Goal: Transaction & Acquisition: Book appointment/travel/reservation

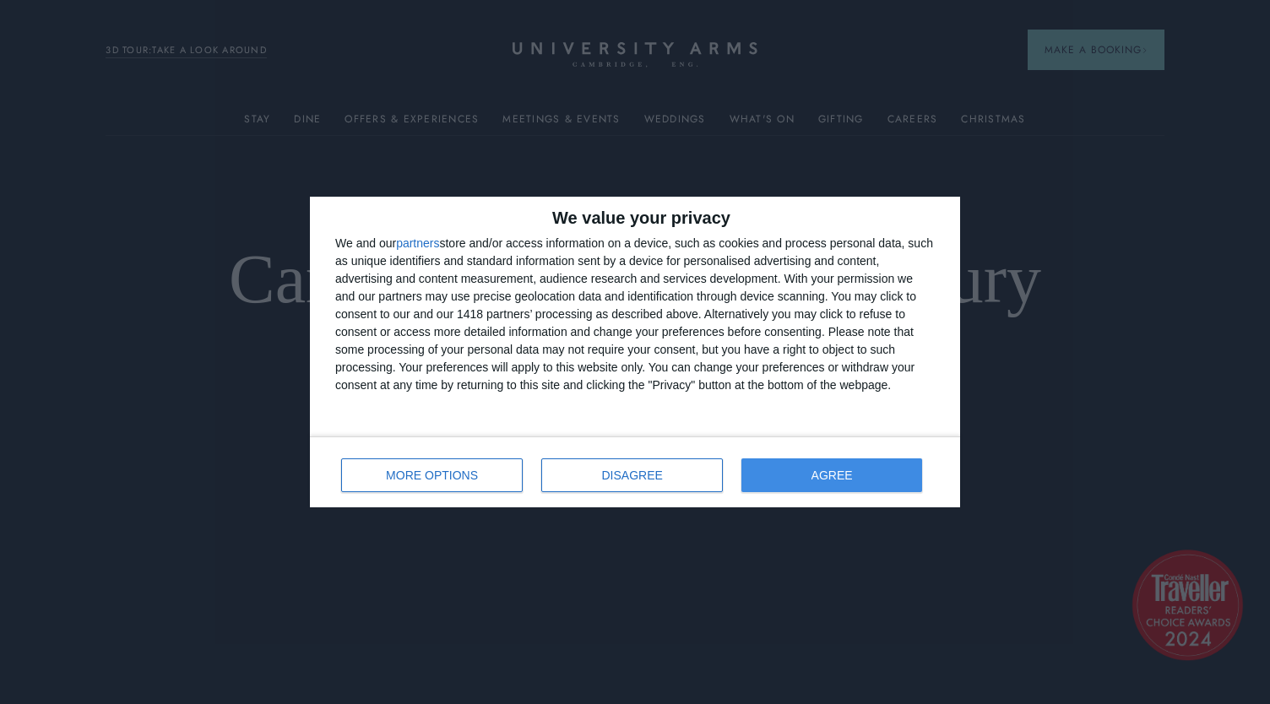
click at [845, 473] on span "AGREE" at bounding box center [831, 475] width 41 height 12
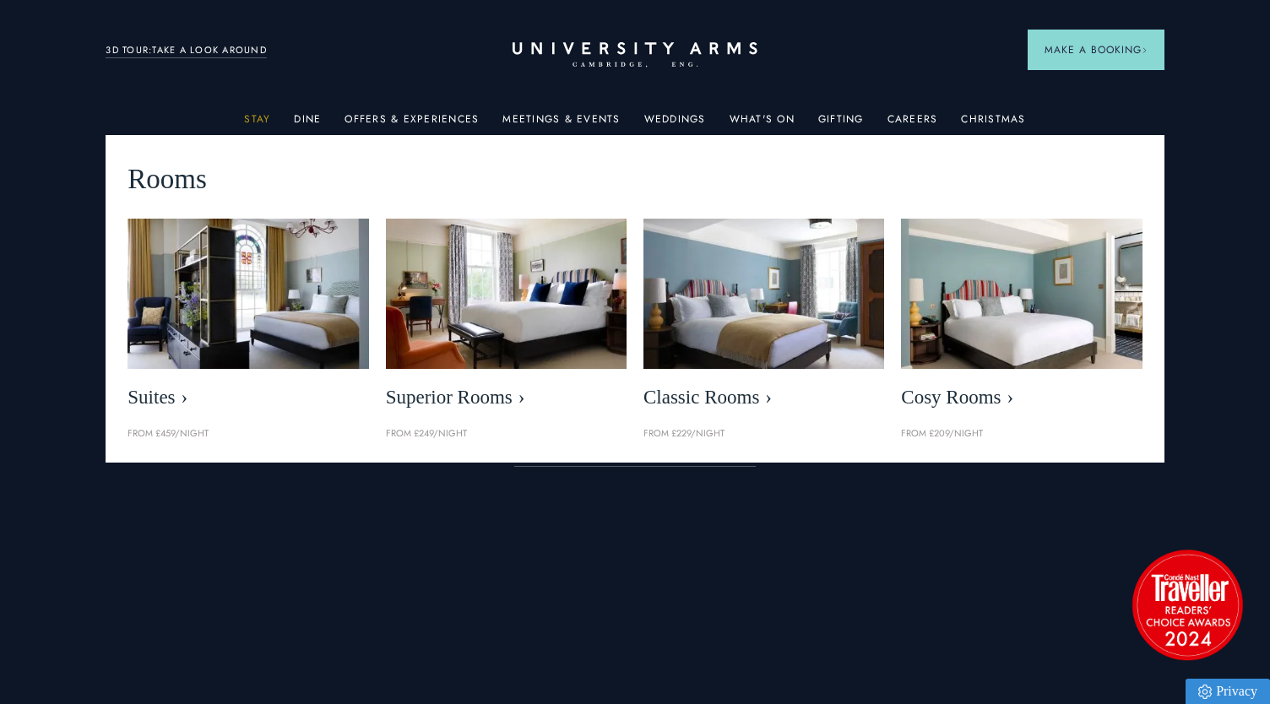
click at [268, 123] on link "Stay" at bounding box center [257, 124] width 26 height 22
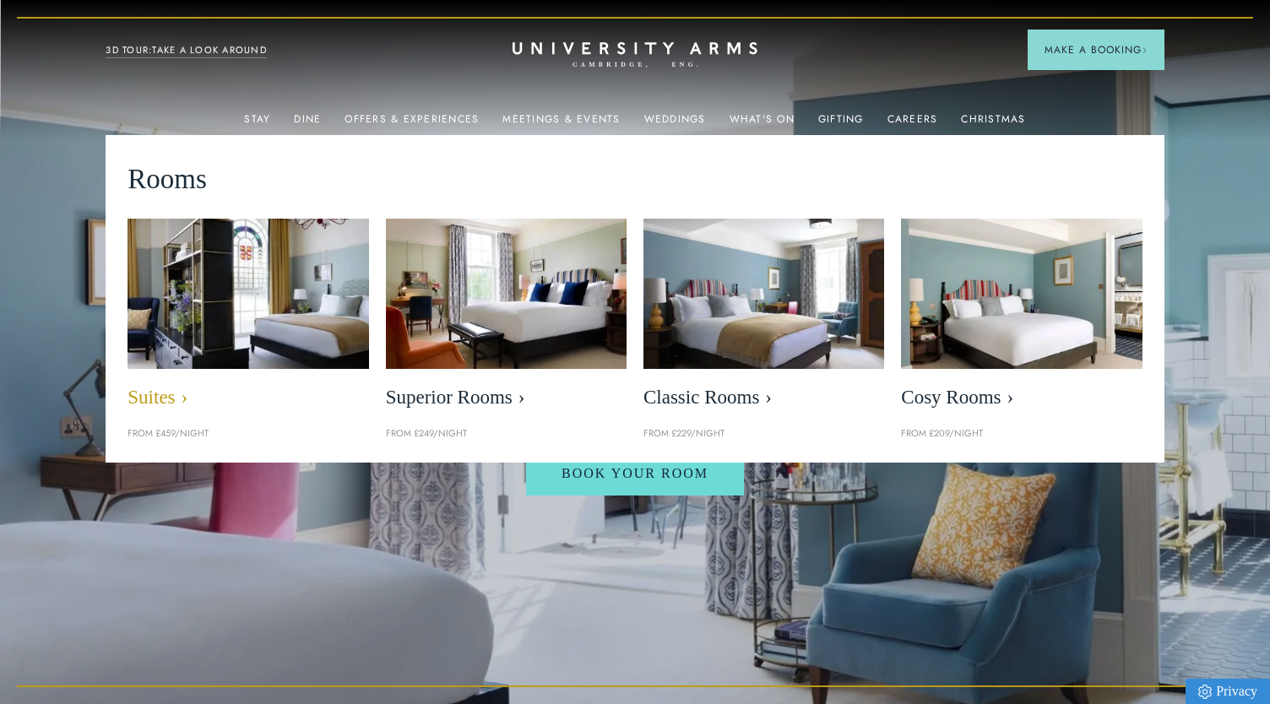
click at [160, 394] on span "Suites" at bounding box center [247, 398] width 241 height 24
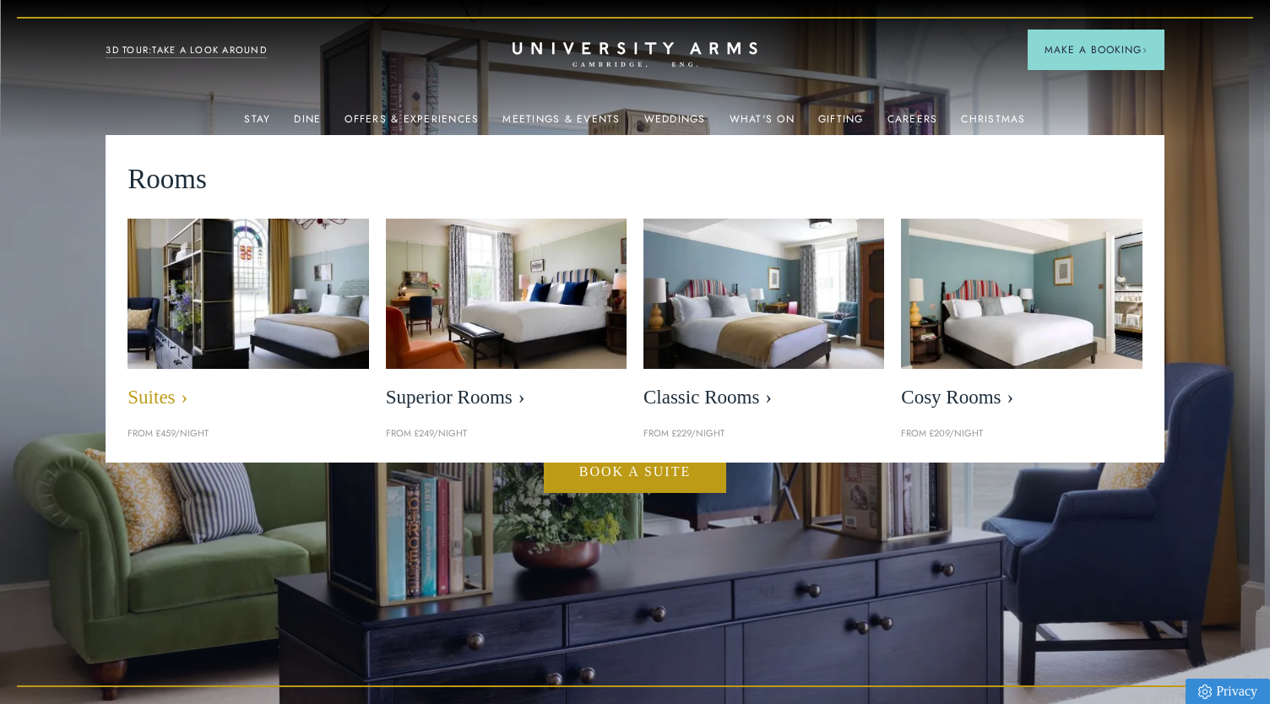
click at [247, 322] on img at bounding box center [248, 293] width 277 height 173
click at [154, 398] on span "Suites" at bounding box center [247, 398] width 241 height 24
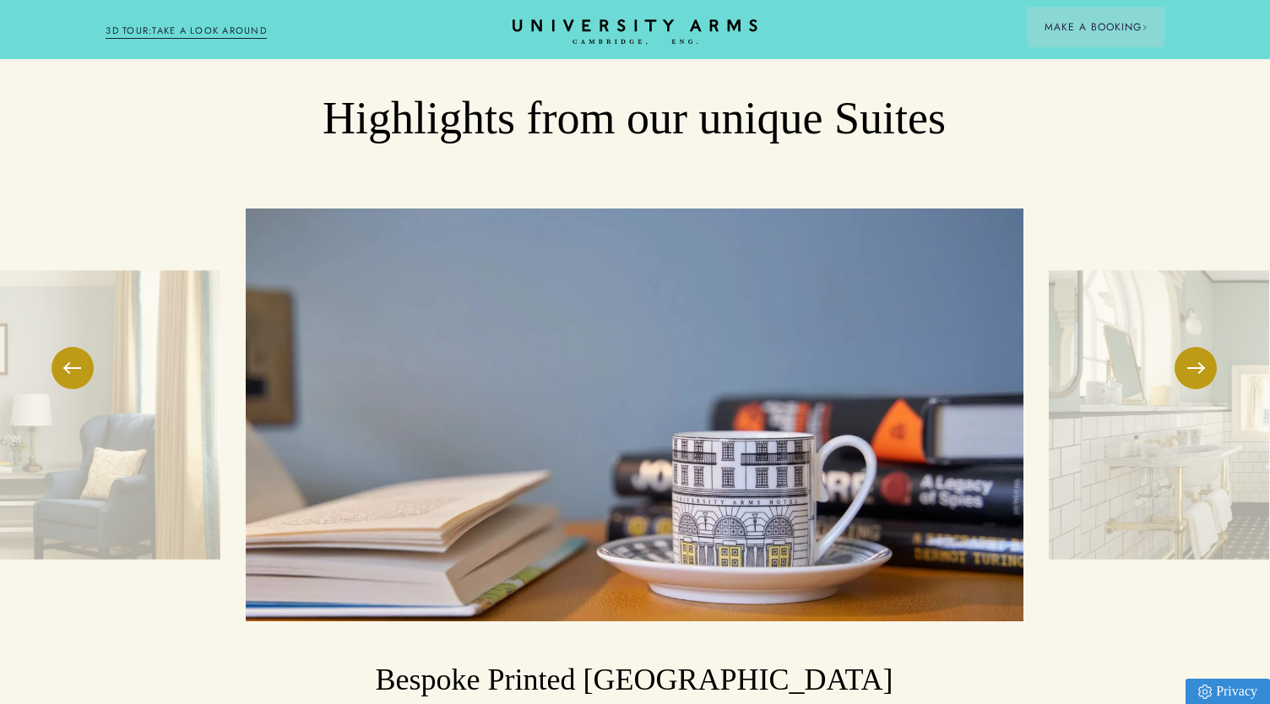
scroll to position [2732, 1]
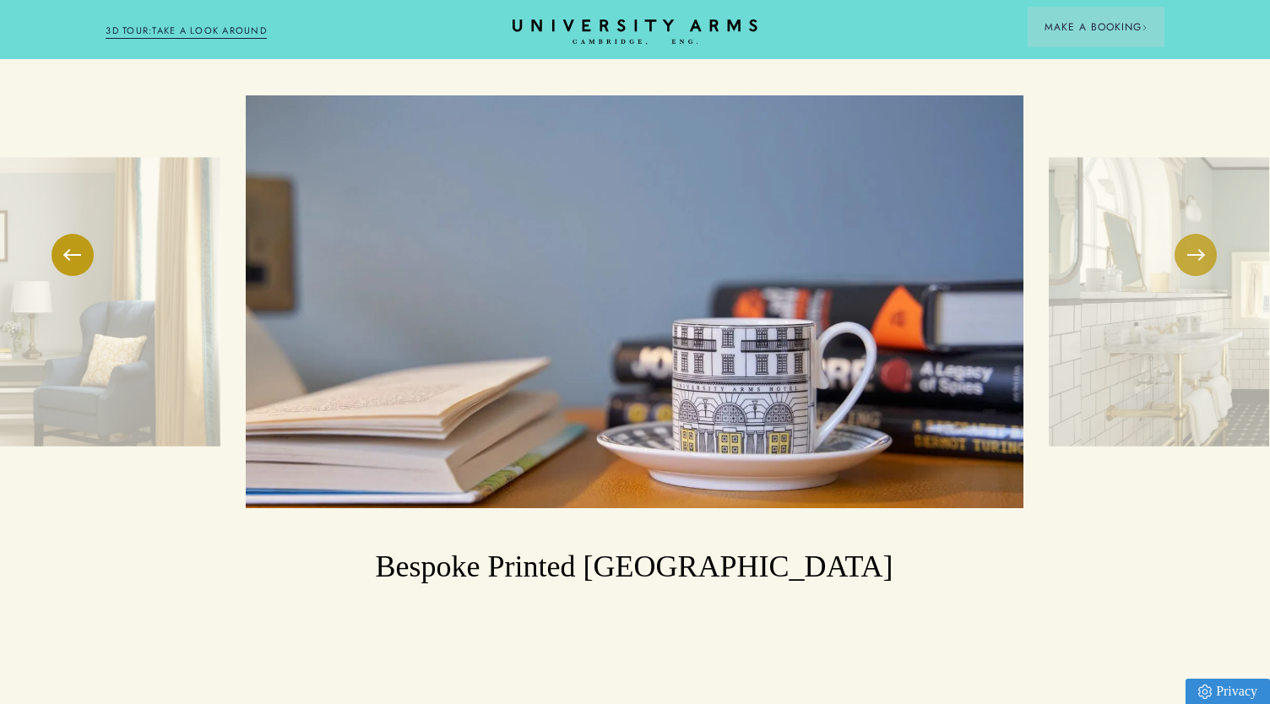
click at [1201, 254] on button at bounding box center [1195, 255] width 42 height 42
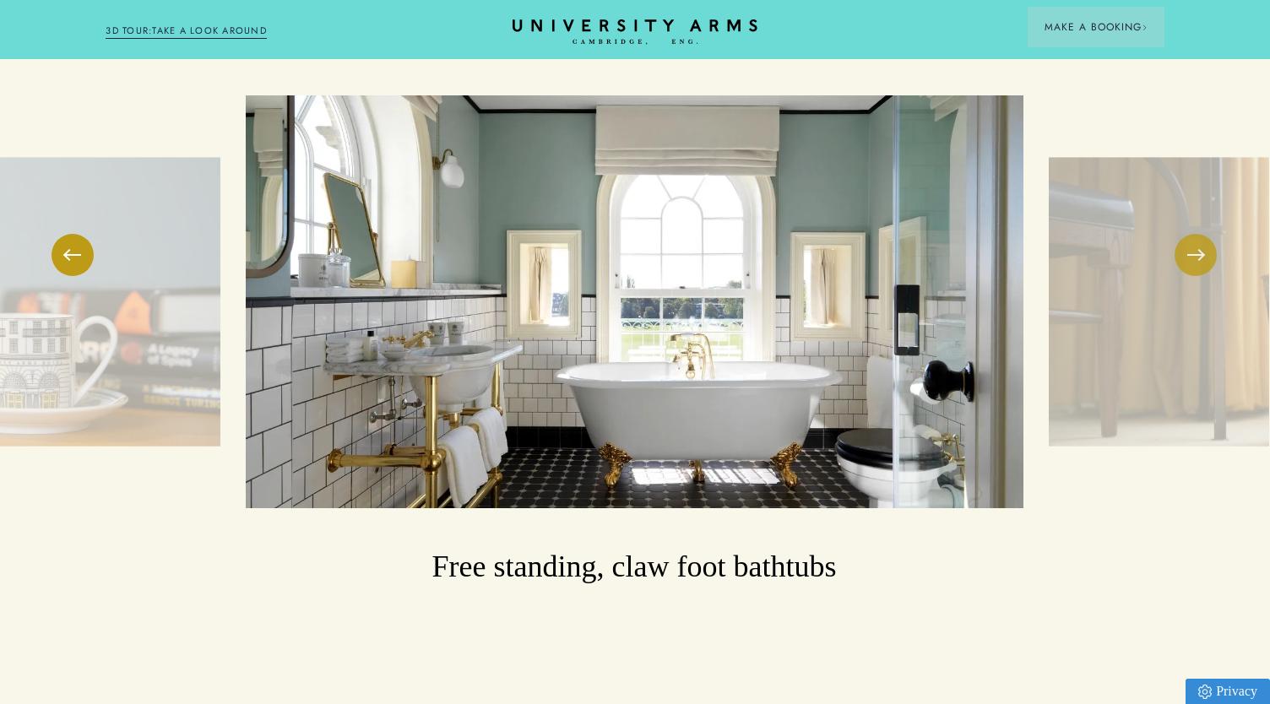
click at [1197, 251] on button at bounding box center [1195, 255] width 42 height 42
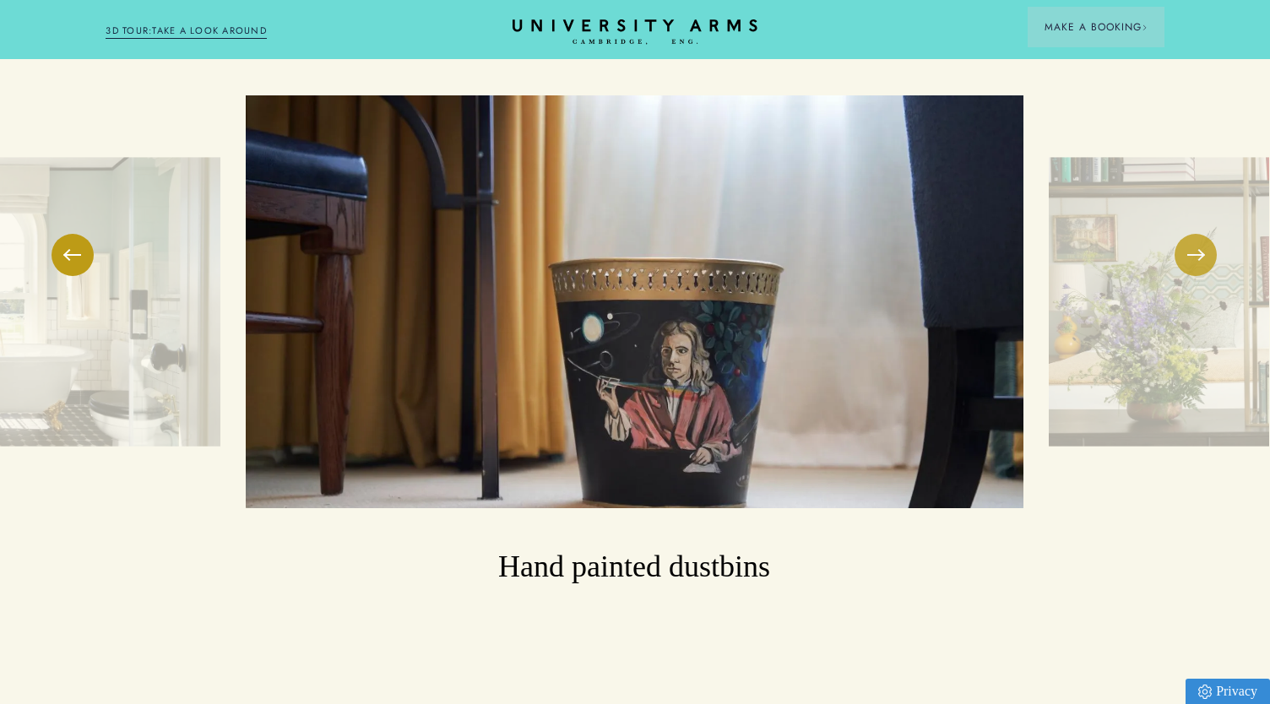
click at [1197, 251] on button at bounding box center [1195, 255] width 42 height 42
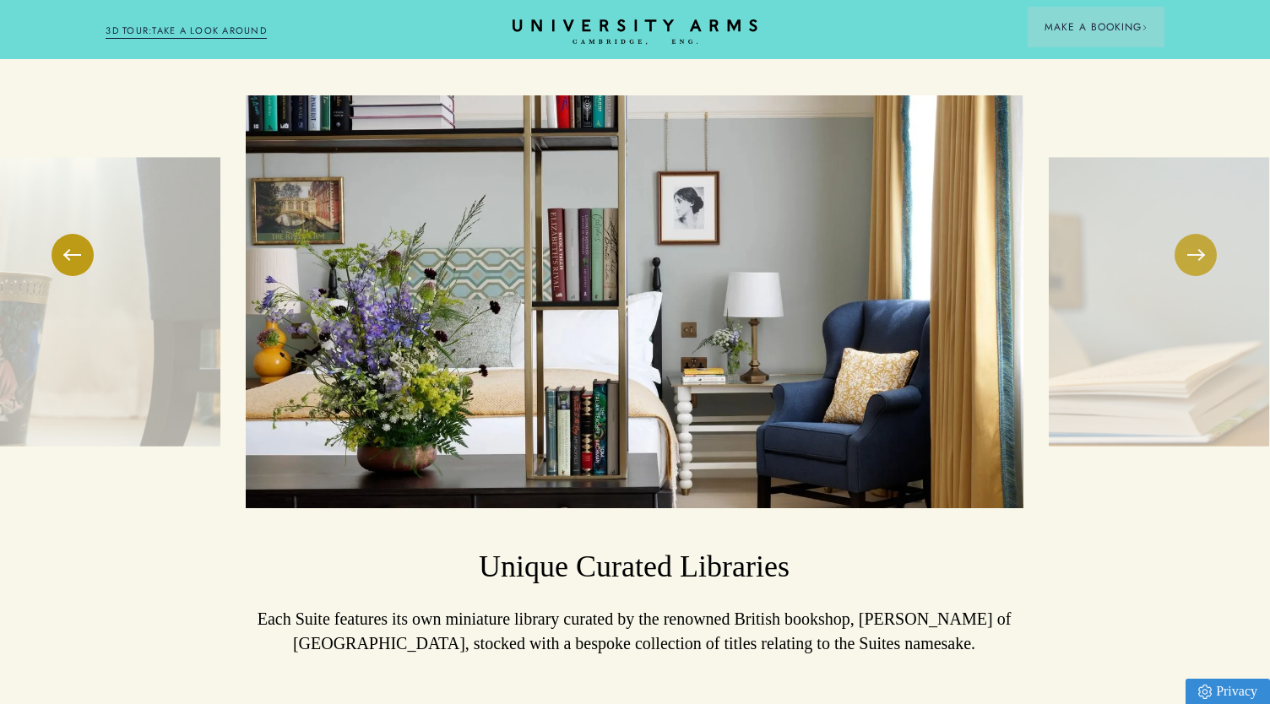
click at [1197, 251] on button at bounding box center [1195, 255] width 42 height 42
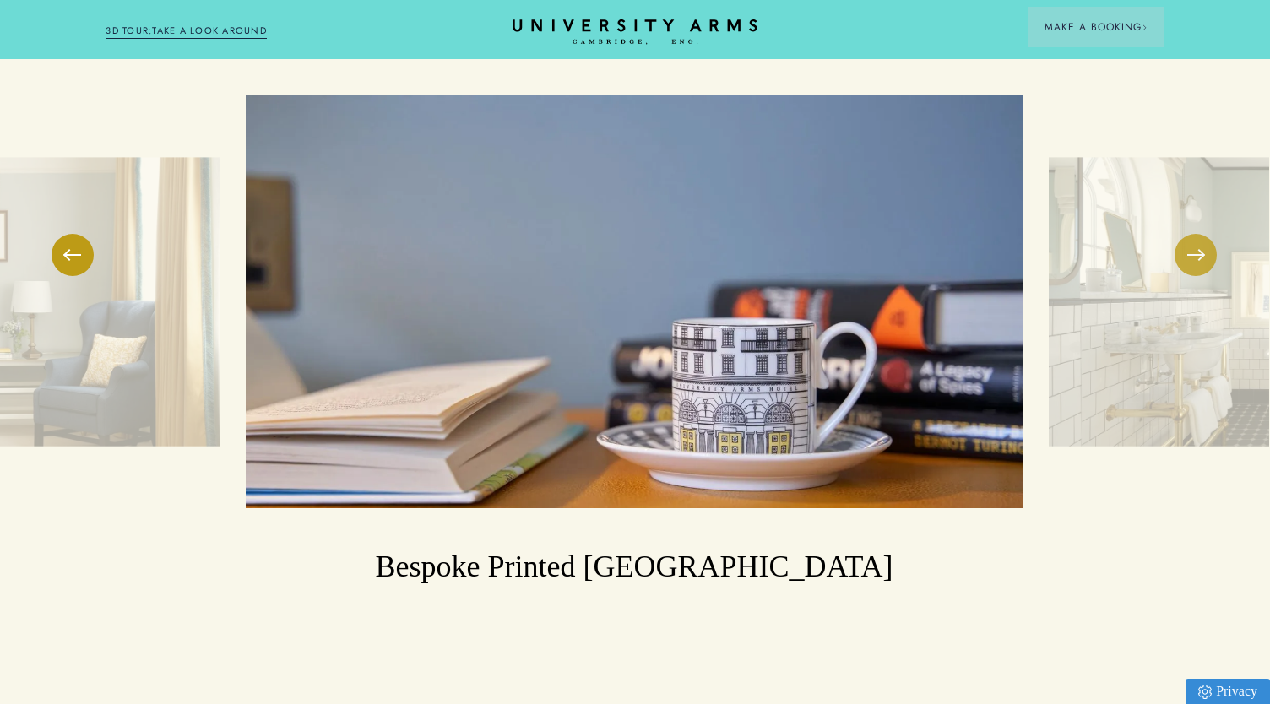
click at [1197, 251] on button at bounding box center [1195, 255] width 42 height 42
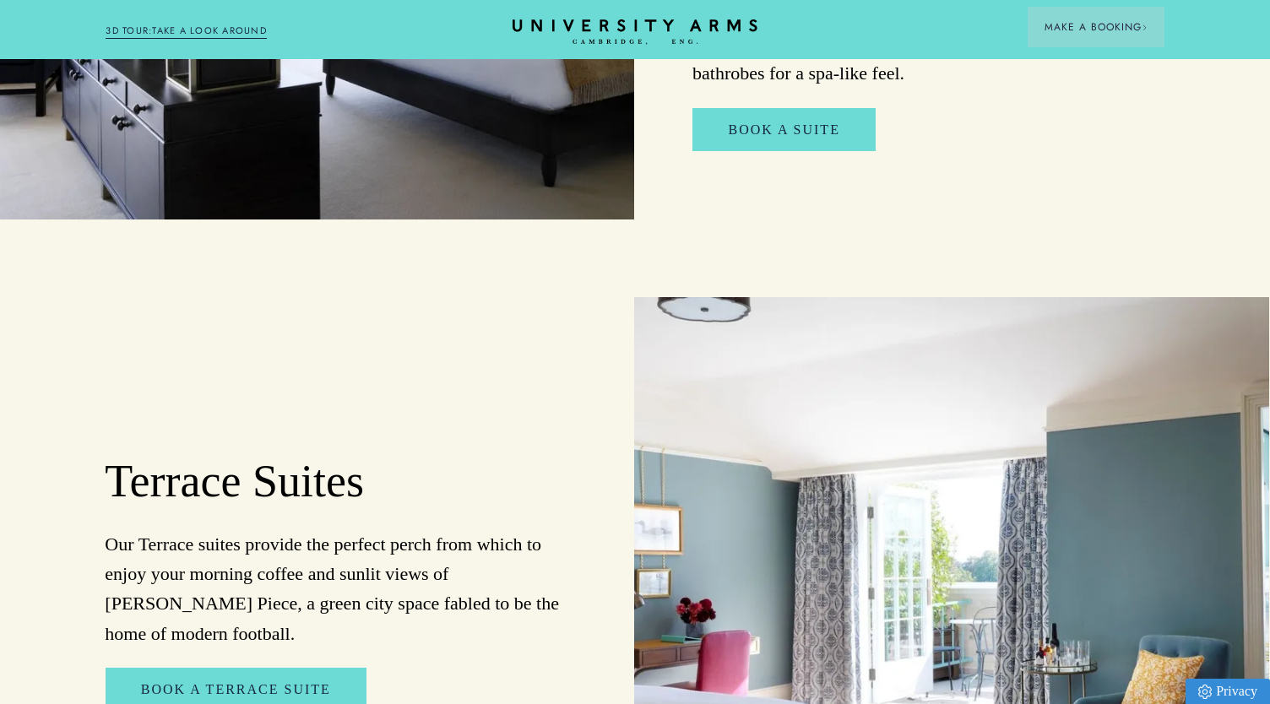
scroll to position [982, 1]
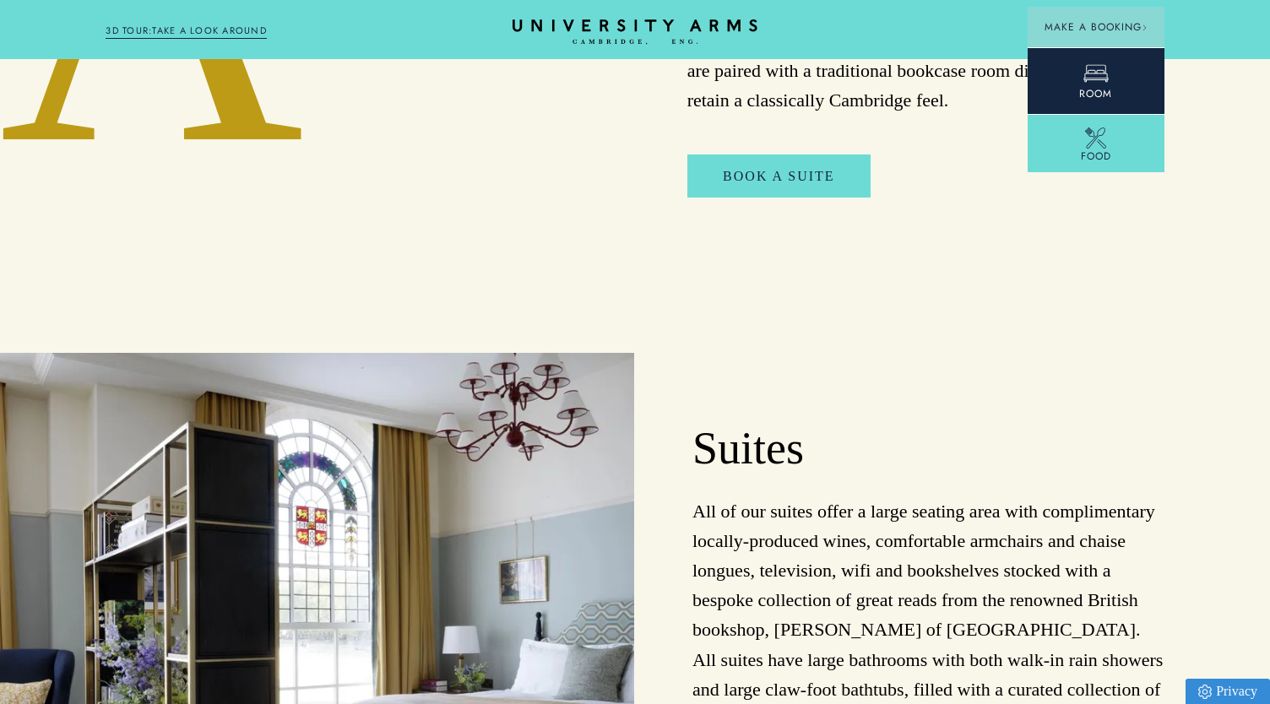
click at [1087, 76] on icon at bounding box center [1095, 73] width 25 height 25
